Goal: Find specific page/section: Find specific page/section

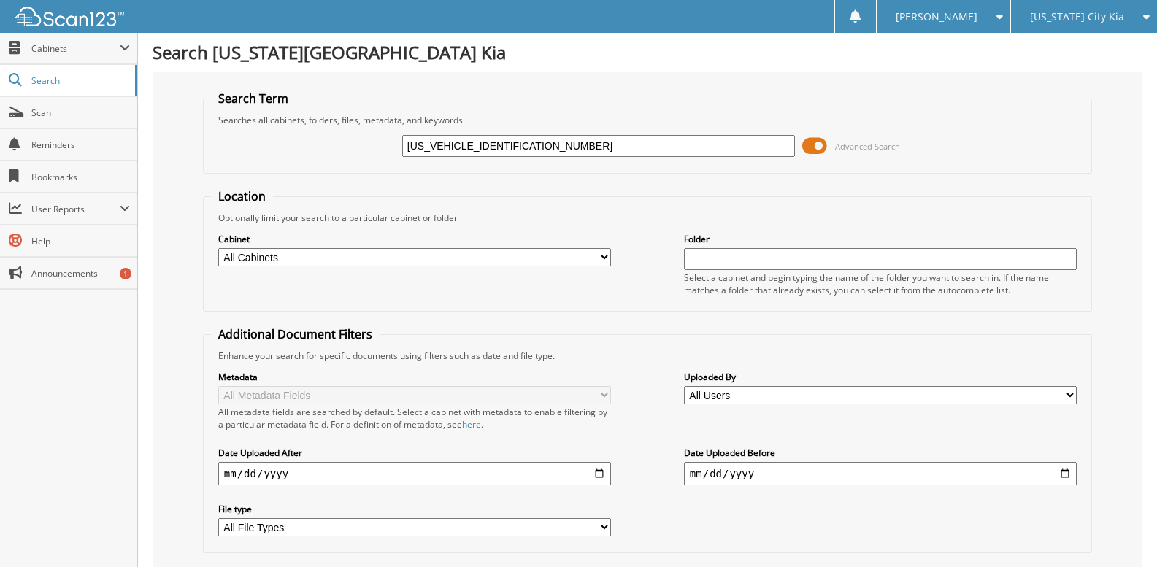
type input "[US_VEHICLE_IDENTIFICATION_NUMBER]"
click at [1121, 26] on div "[US_STATE] City Kia" at bounding box center [1083, 16] width 131 height 33
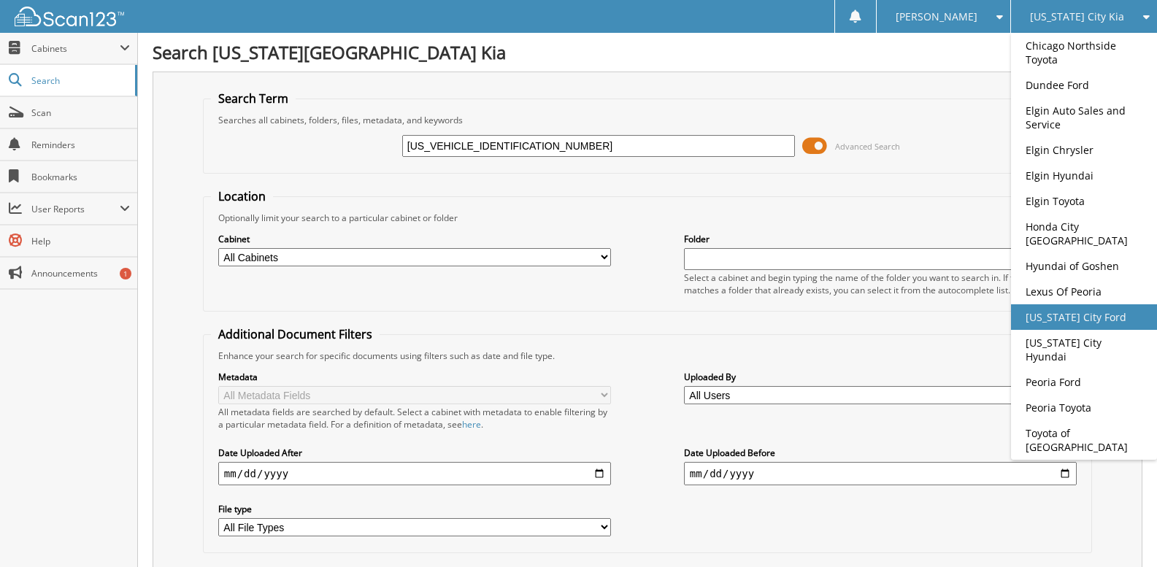
click at [1089, 304] on link "[US_STATE] City Ford" at bounding box center [1084, 317] width 146 height 26
